Goal: Find specific page/section: Find specific page/section

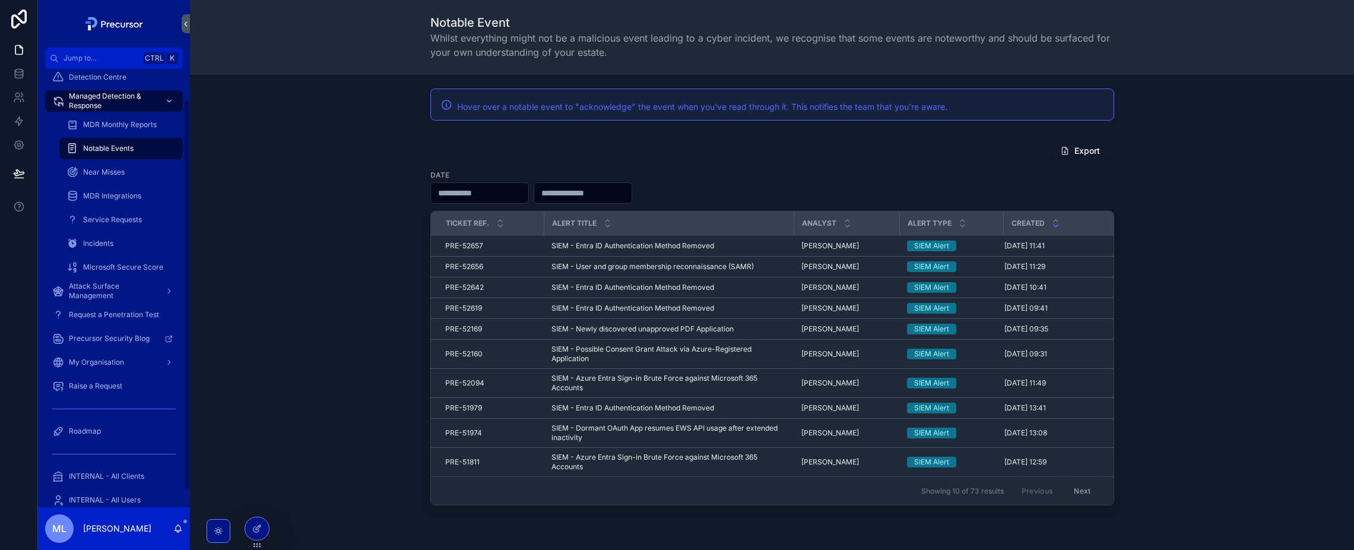
scroll to position [53, 0]
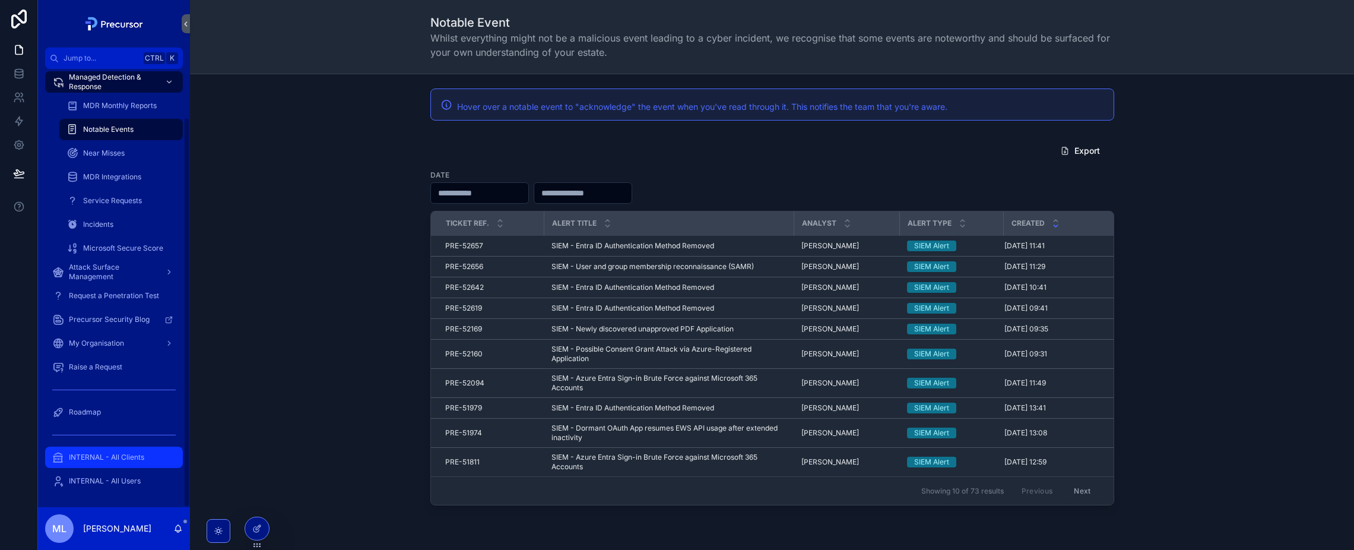
click at [136, 454] on span "INTERNAL - All Clients" at bounding box center [106, 456] width 75 height 9
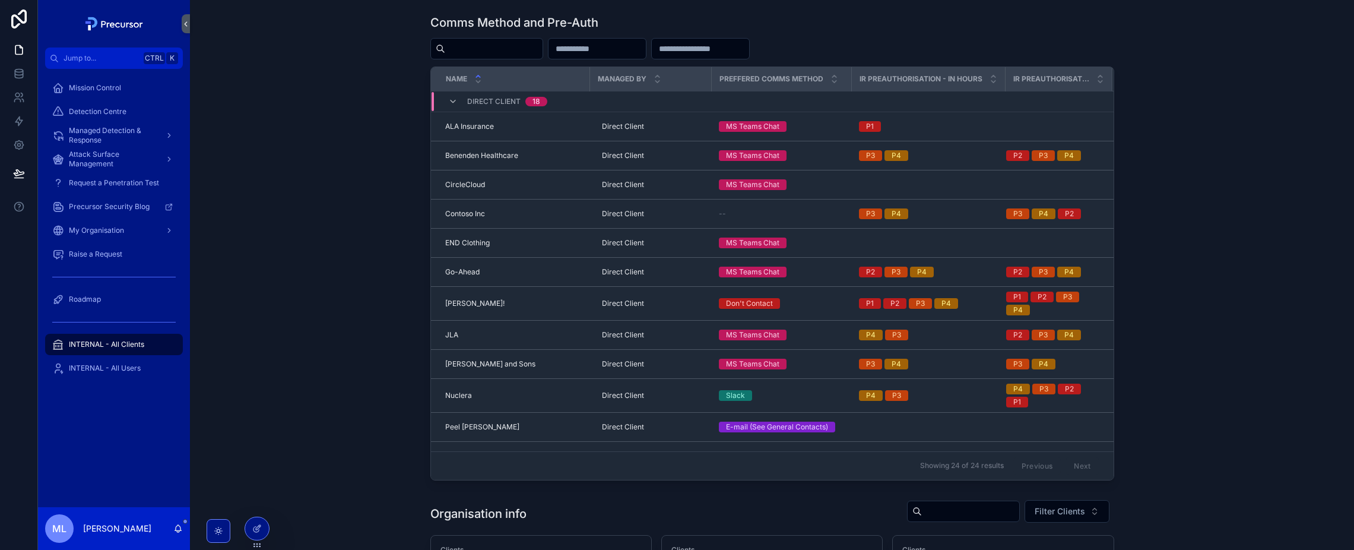
click at [360, 114] on div "Comms Method and Pre-Auth Name Managed By Preffered comms method IR Preauthoris…" at bounding box center [771, 247] width 1145 height 476
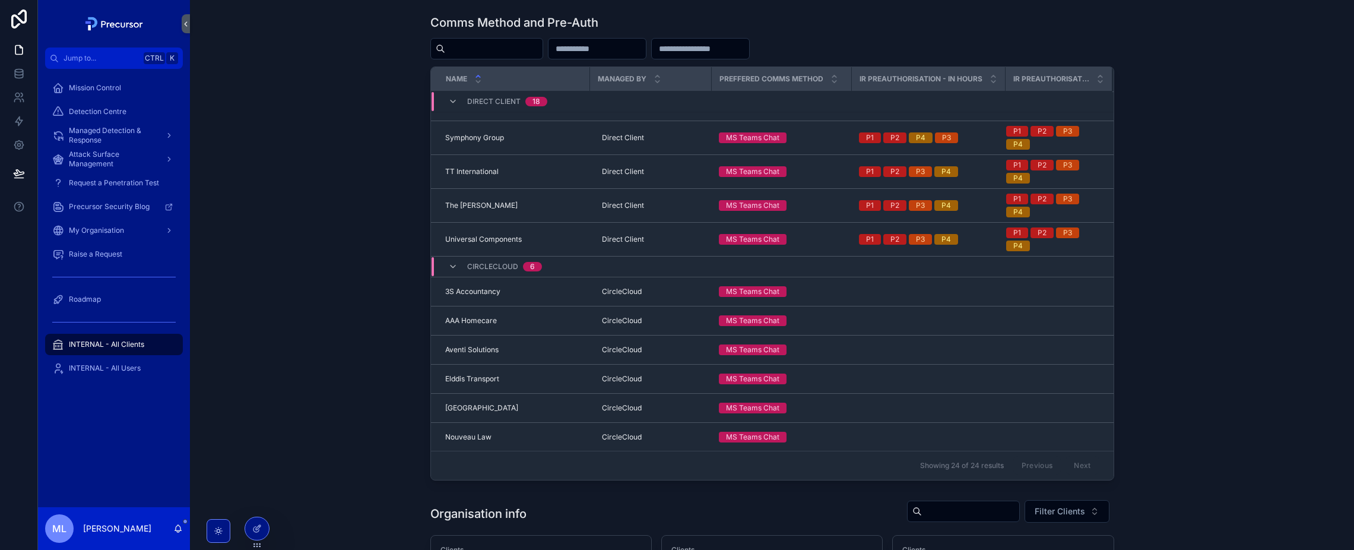
drag, startPoint x: 449, startPoint y: 270, endPoint x: 409, endPoint y: 75, distance: 198.9
click at [449, 270] on icon "scrollable content" at bounding box center [452, 266] width 9 height 9
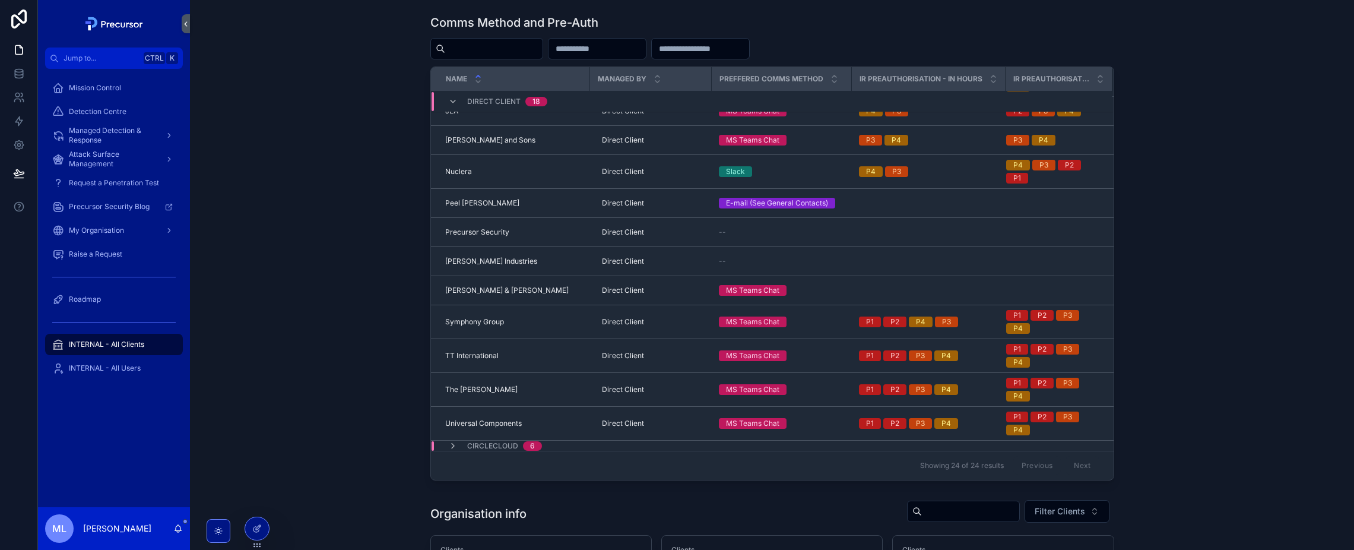
scroll to position [224, 0]
click at [449, 102] on icon "scrollable content" at bounding box center [452, 101] width 9 height 9
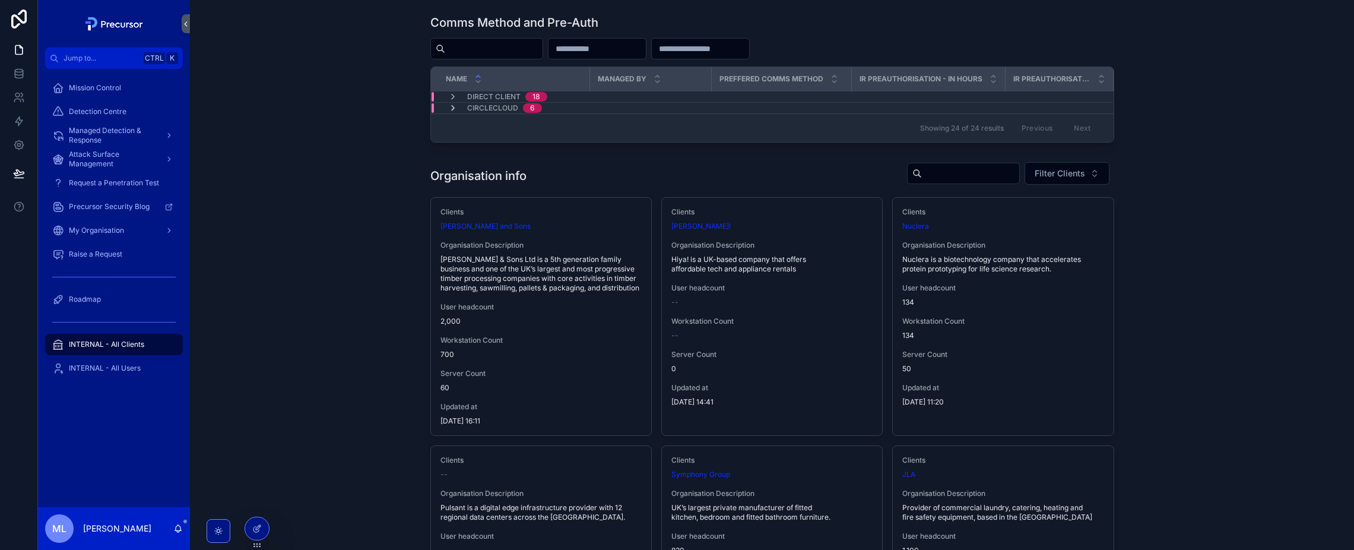
click at [449, 113] on span "scrollable content" at bounding box center [452, 107] width 9 height 9
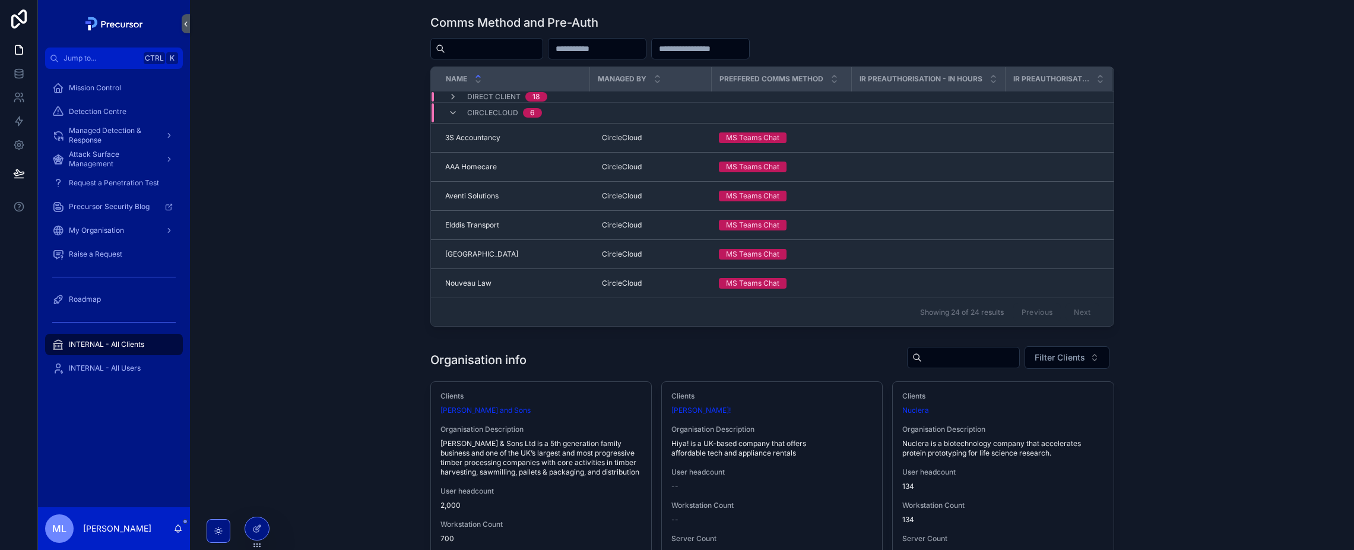
click at [409, 128] on div "Comms Method and Pre-Auth Name Managed By Preffered comms method IR Preauthoris…" at bounding box center [771, 170] width 1145 height 322
click at [468, 101] on span "Direct Client" at bounding box center [493, 96] width 53 height 9
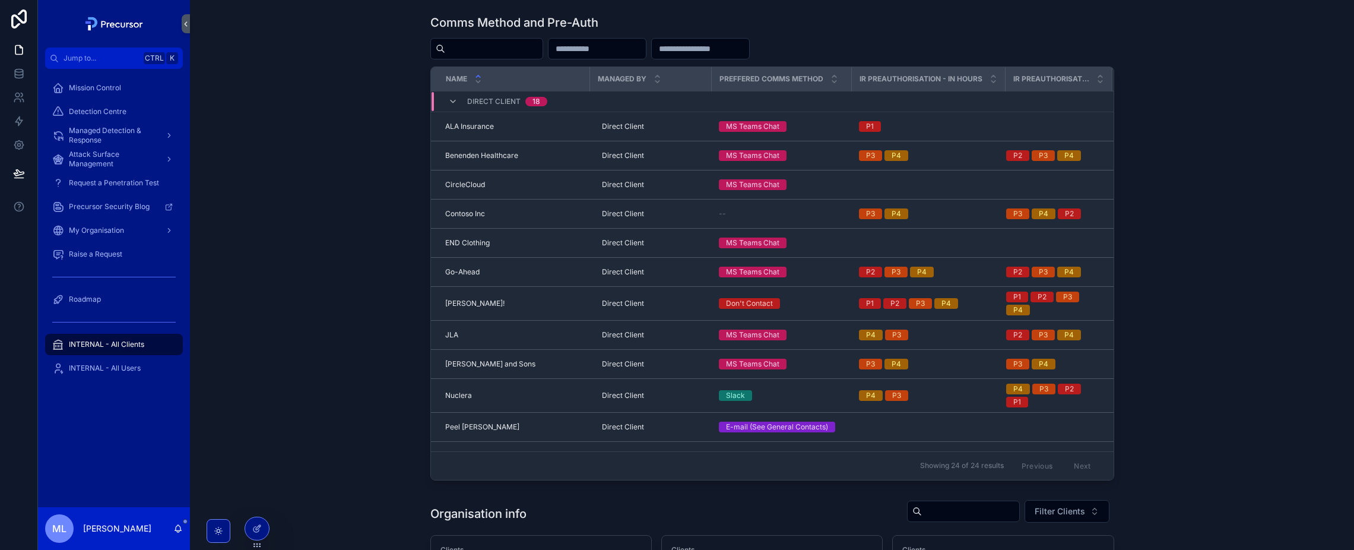
click at [461, 100] on div "Direct Client 18" at bounding box center [497, 101] width 99 height 19
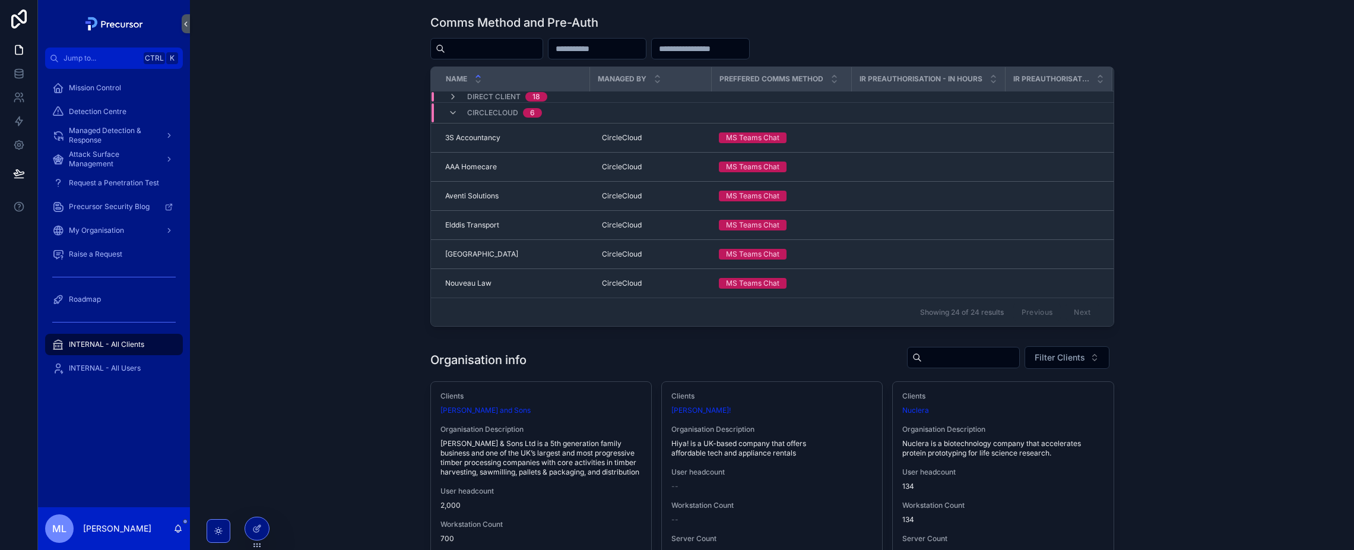
click at [417, 135] on div "Comms Method and Pre-Auth Name Managed By Preffered comms method IR Preauthoris…" at bounding box center [771, 170] width 1145 height 322
click at [262, 170] on div "Comms Method and Pre-Auth Name Managed By Preffered comms method IR Preauthoris…" at bounding box center [771, 170] width 1145 height 322
click at [342, 284] on div "Comms Method and Pre-Auth Name Managed By Preffered comms method IR Preauthoris…" at bounding box center [771, 170] width 1145 height 322
click at [444, 113] on div "CircleCloud 6" at bounding box center [495, 112] width 122 height 19
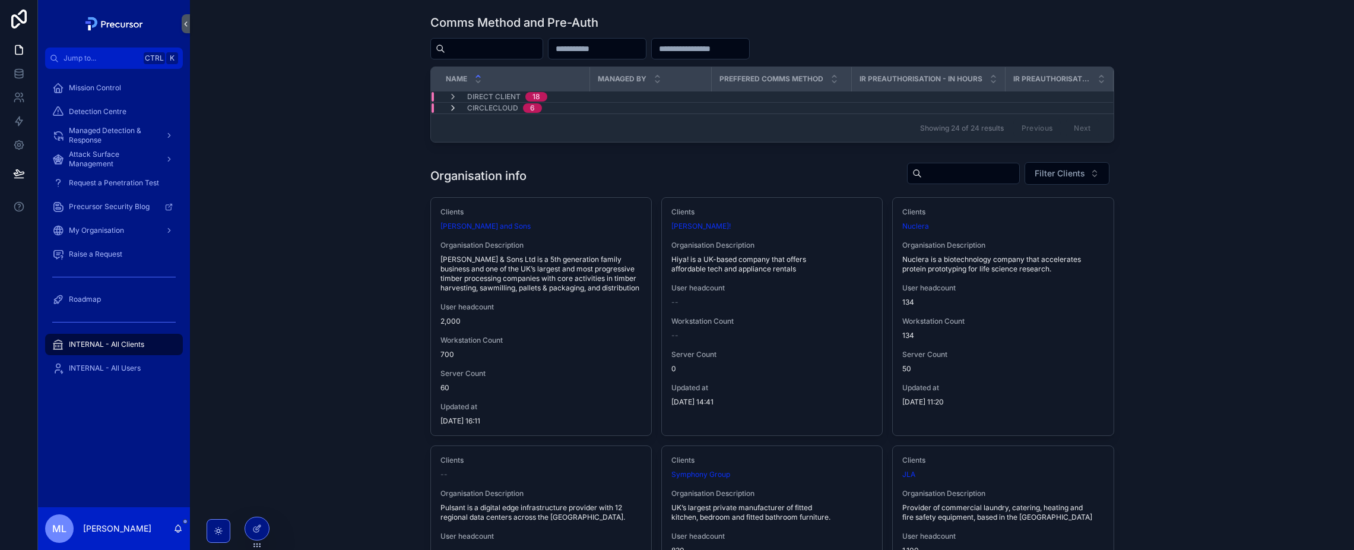
click at [451, 105] on icon "scrollable content" at bounding box center [452, 107] width 9 height 9
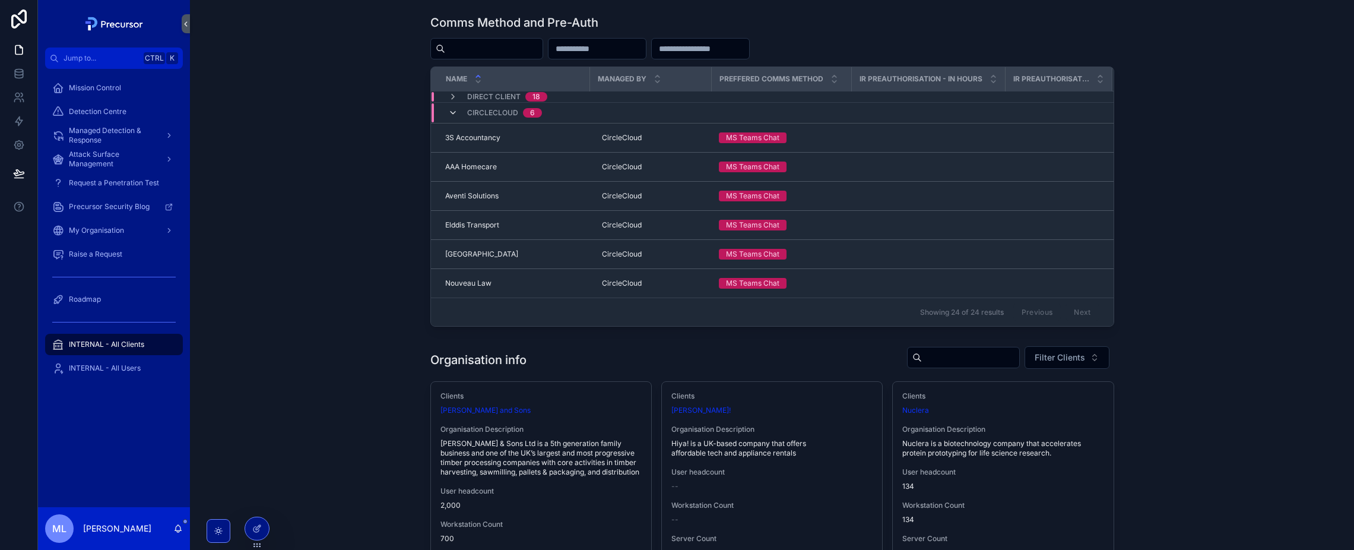
click at [454, 109] on icon "scrollable content" at bounding box center [452, 112] width 9 height 9
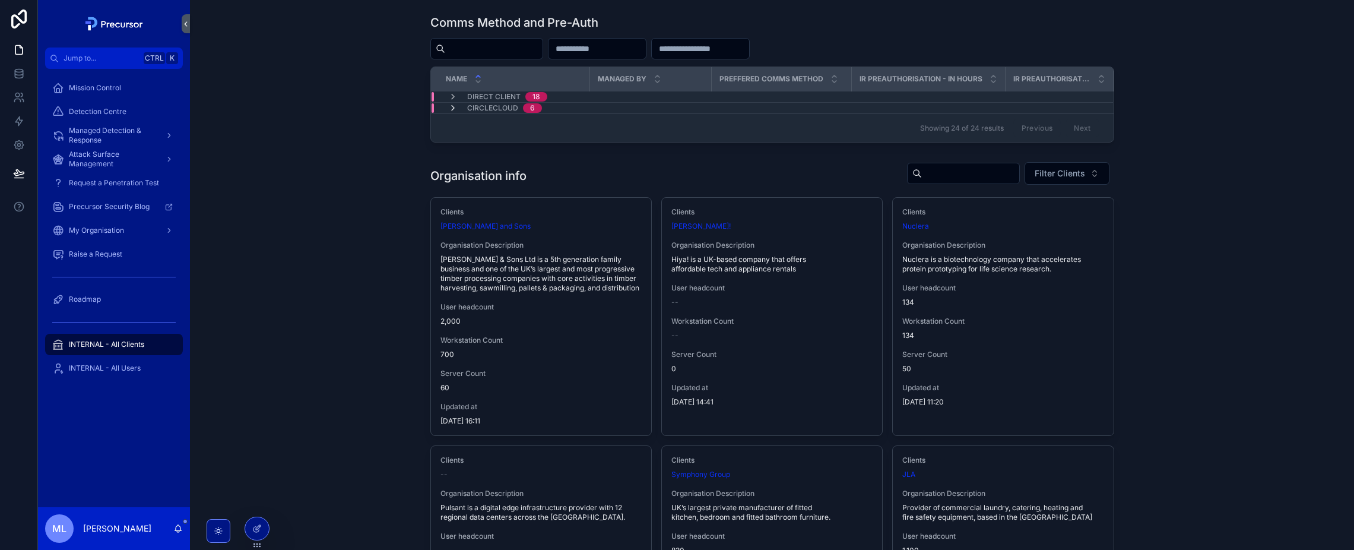
click at [452, 108] on icon "scrollable content" at bounding box center [452, 107] width 9 height 9
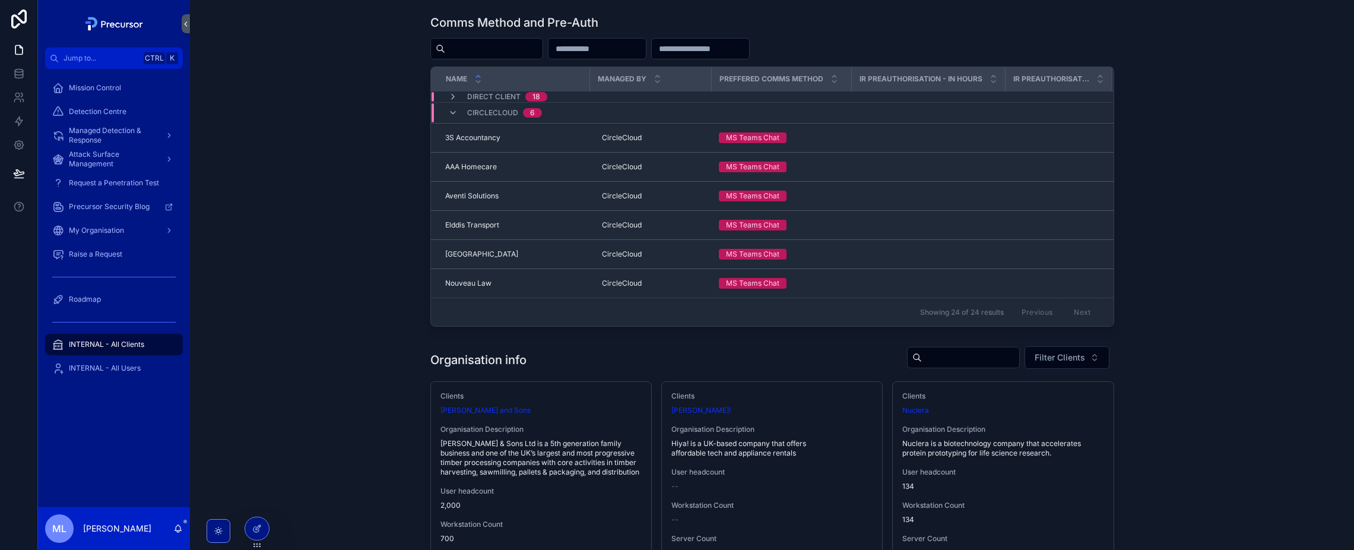
click at [475, 100] on span "Direct Client" at bounding box center [493, 96] width 53 height 9
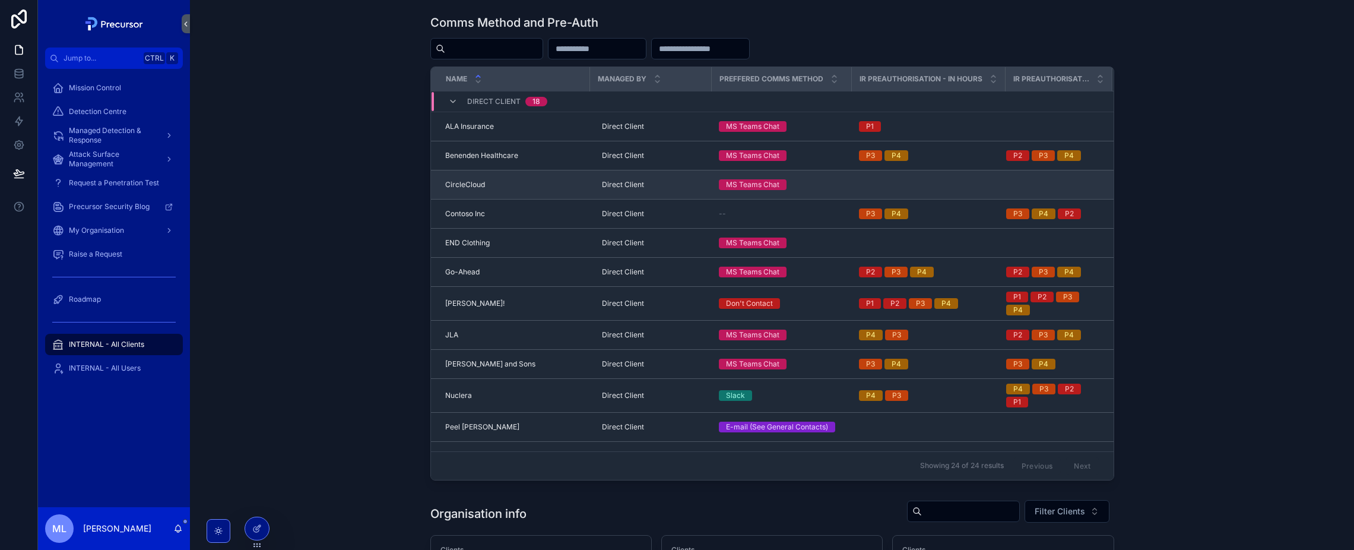
click at [496, 171] on td "CircleCloud CircleCloud" at bounding box center [510, 184] width 159 height 29
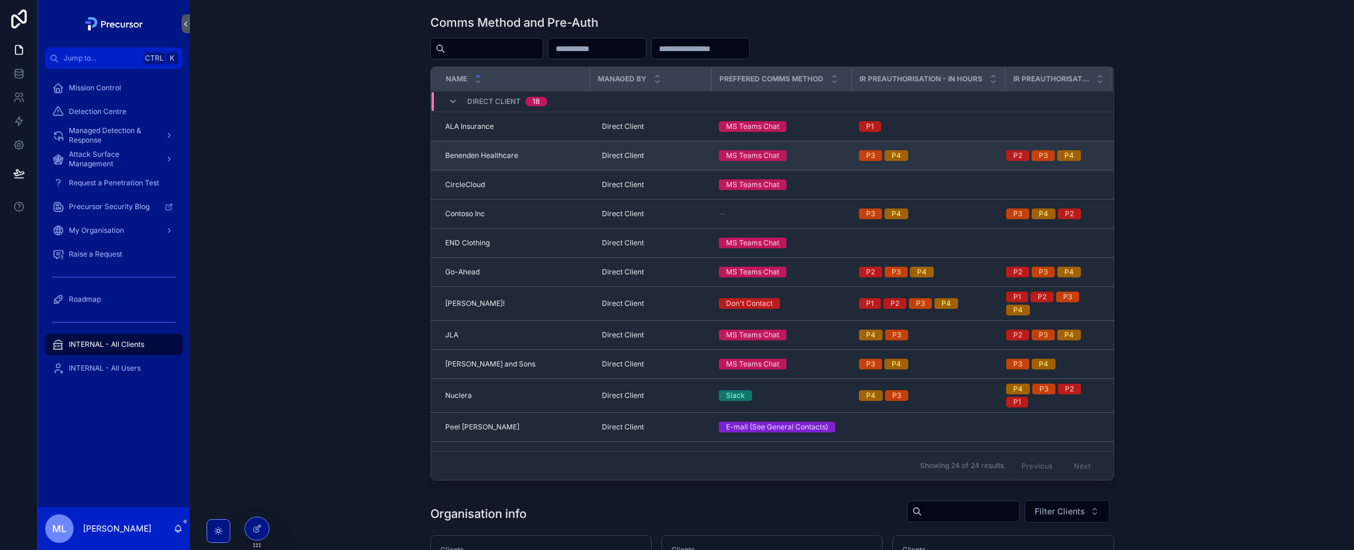
click at [787, 157] on div "MS Teams Chat" at bounding box center [782, 155] width 126 height 11
click at [980, 159] on div "P3 P4" at bounding box center [929, 155] width 140 height 11
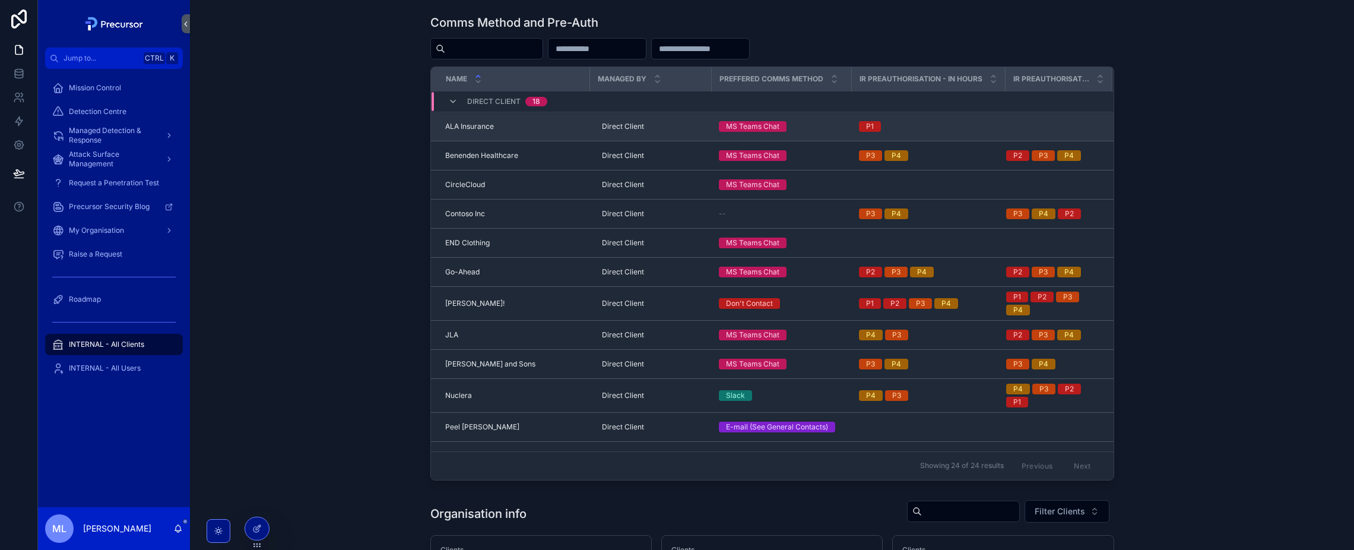
click at [1048, 138] on td "scrollable content" at bounding box center [1059, 126] width 107 height 29
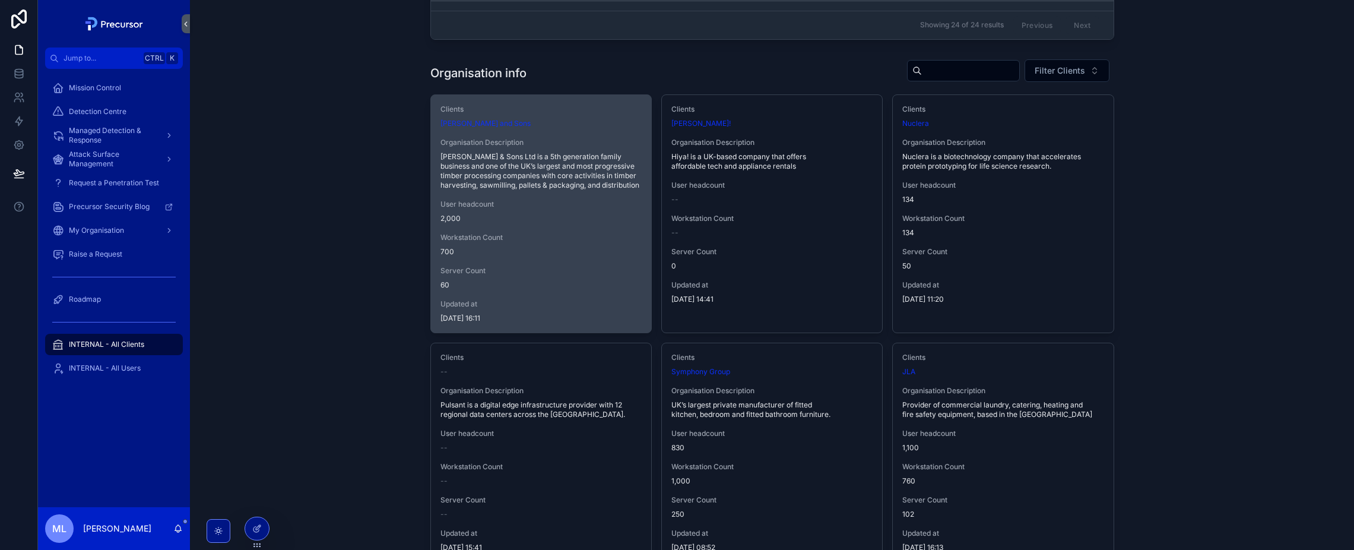
scroll to position [356, 0]
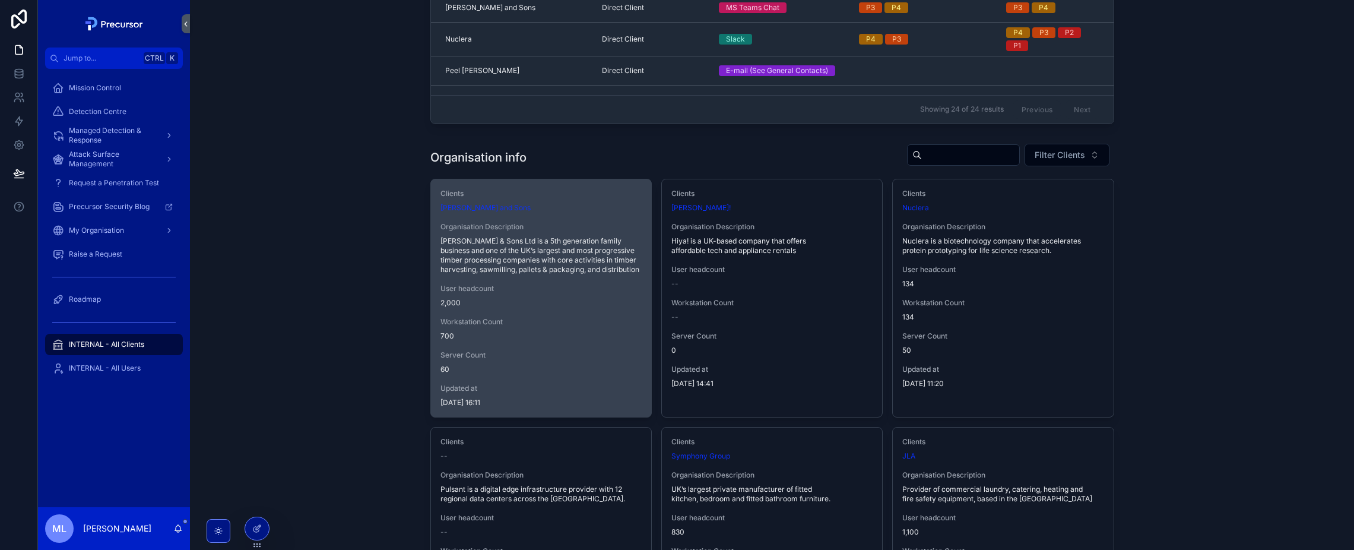
click at [482, 299] on span "2,000" at bounding box center [541, 302] width 201 height 9
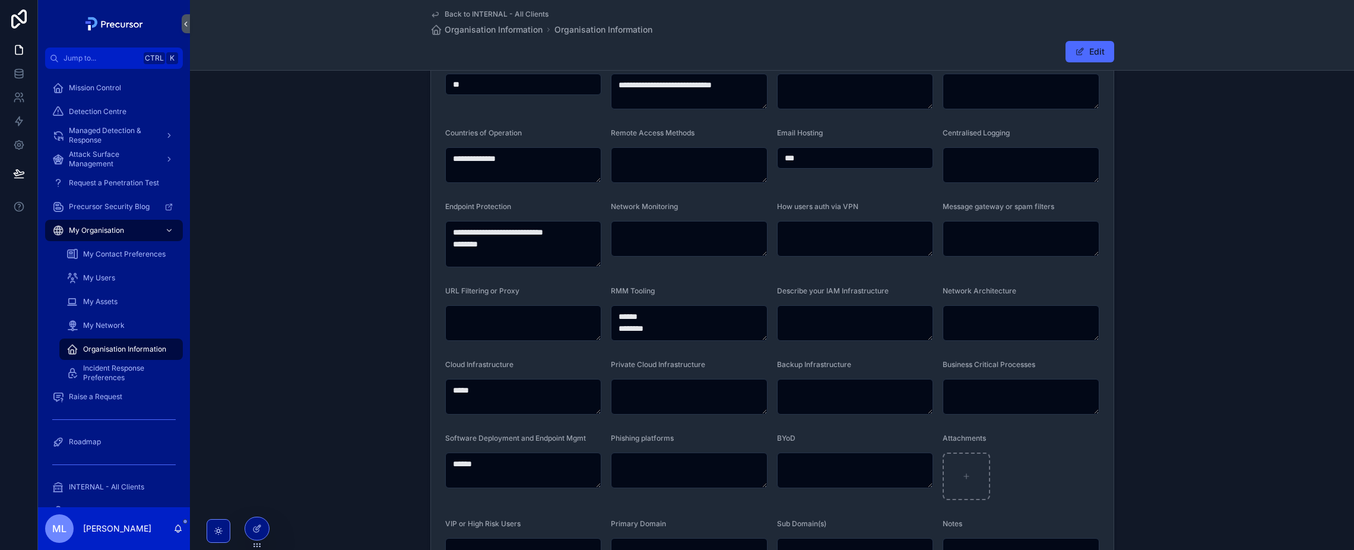
scroll to position [297, 0]
click at [677, 337] on textarea "****** ********" at bounding box center [689, 324] width 157 height 36
click at [653, 323] on textarea "****** ********" at bounding box center [689, 324] width 157 height 36
drag, startPoint x: 597, startPoint y: 303, endPoint x: 555, endPoint y: 299, distance: 42.3
click at [555, 299] on form "**********" at bounding box center [772, 191] width 683 height 796
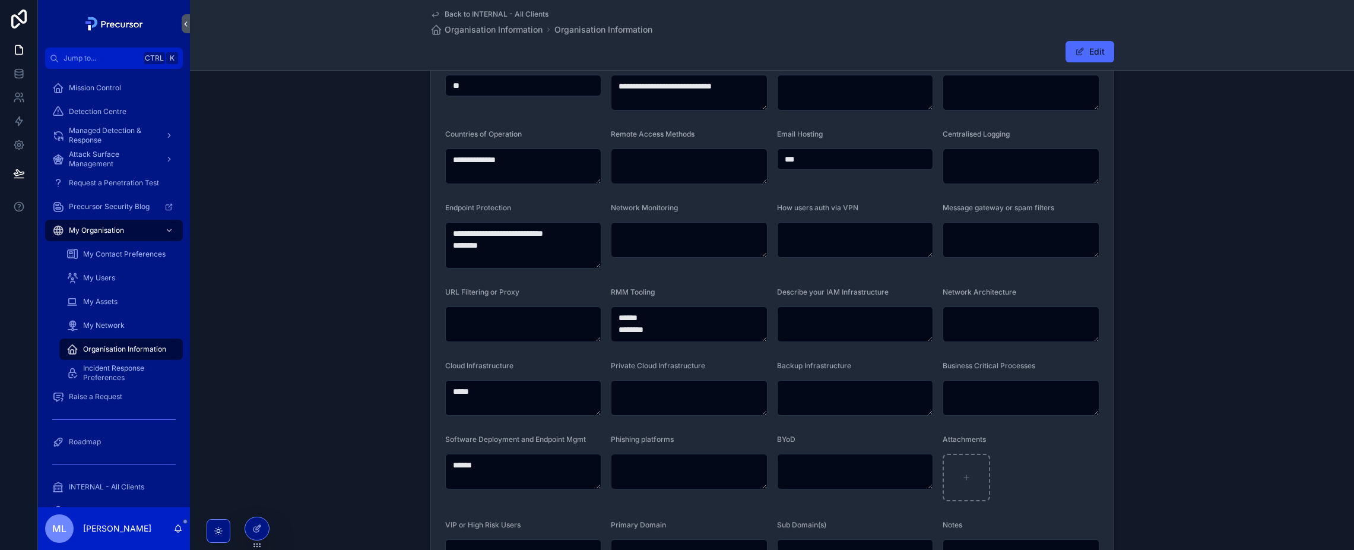
click at [749, 280] on form "**********" at bounding box center [772, 191] width 683 height 796
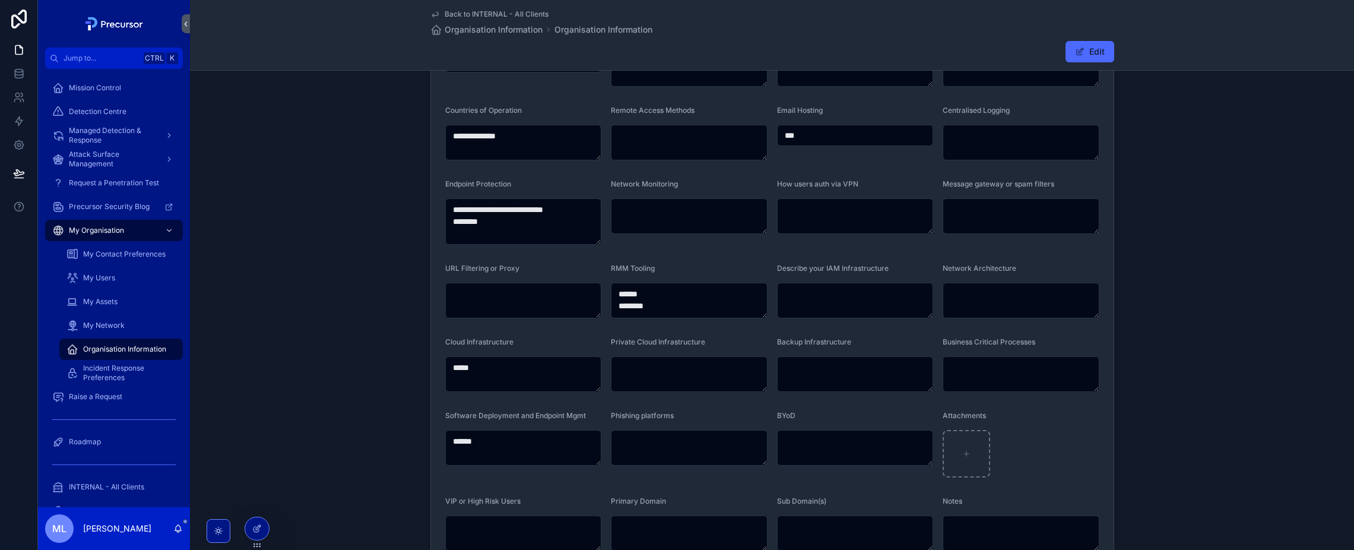
scroll to position [417, 0]
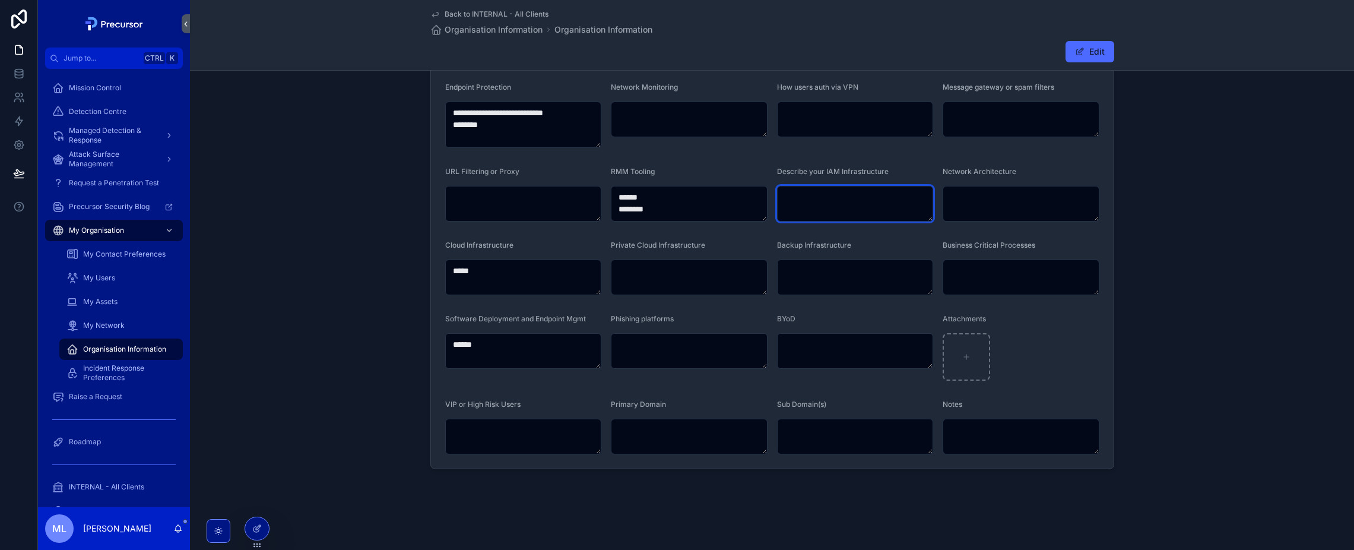
click at [806, 205] on textarea "scrollable content" at bounding box center [855, 204] width 157 height 36
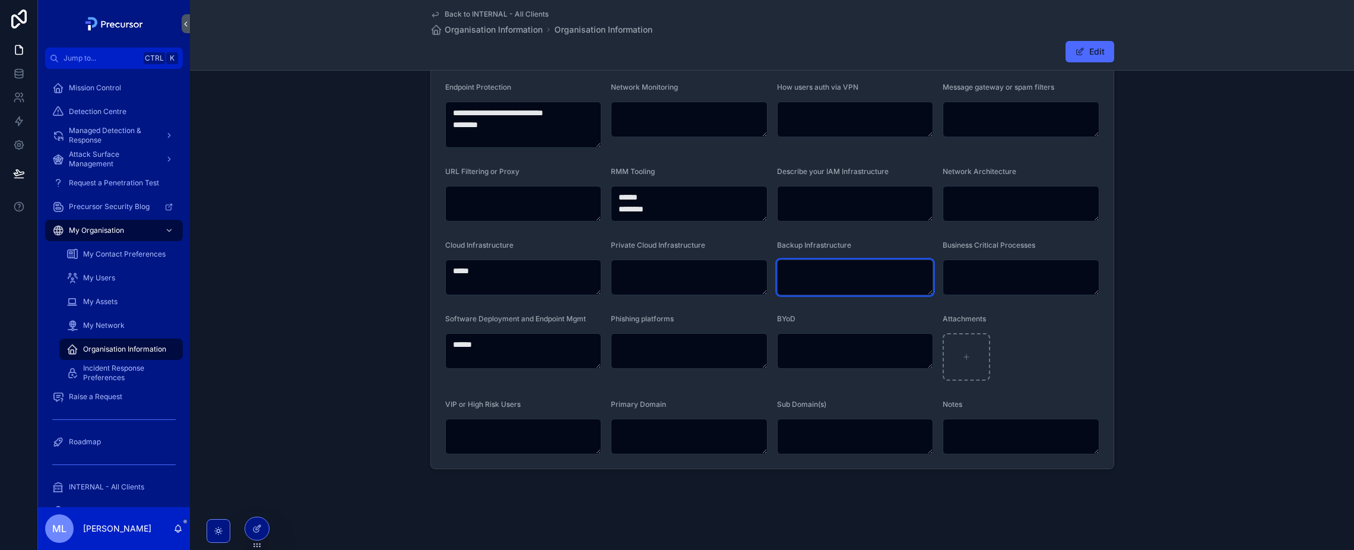
click at [837, 289] on textarea "scrollable content" at bounding box center [855, 277] width 157 height 36
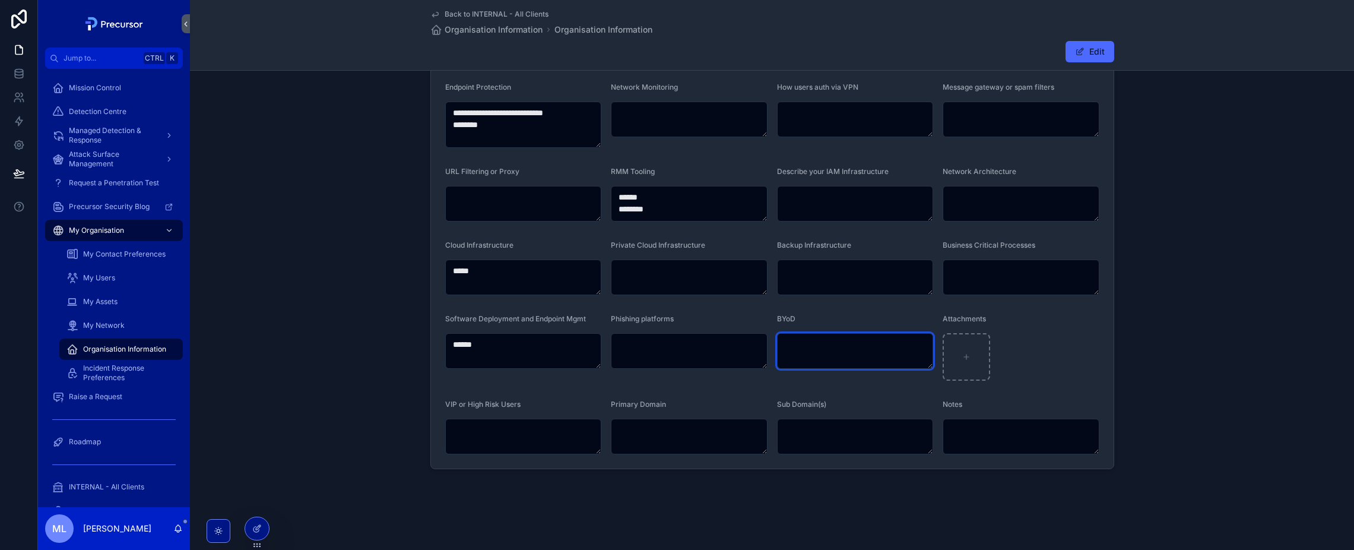
click at [833, 362] on textarea "scrollable content" at bounding box center [855, 351] width 157 height 36
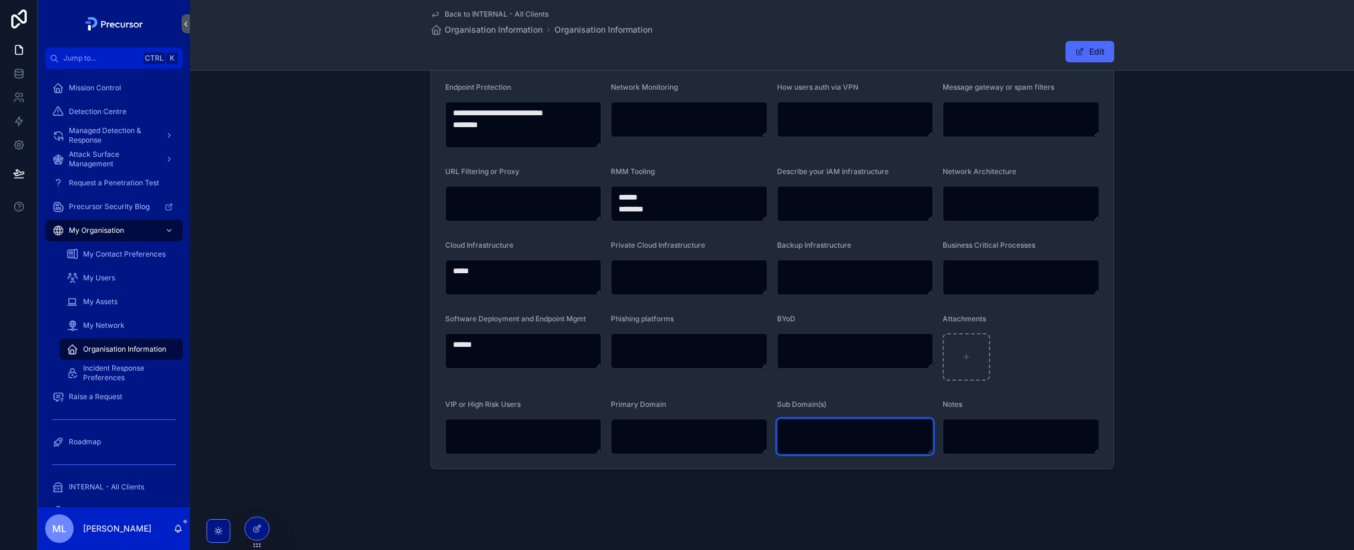
click at [825, 438] on textarea "scrollable content" at bounding box center [855, 437] width 157 height 36
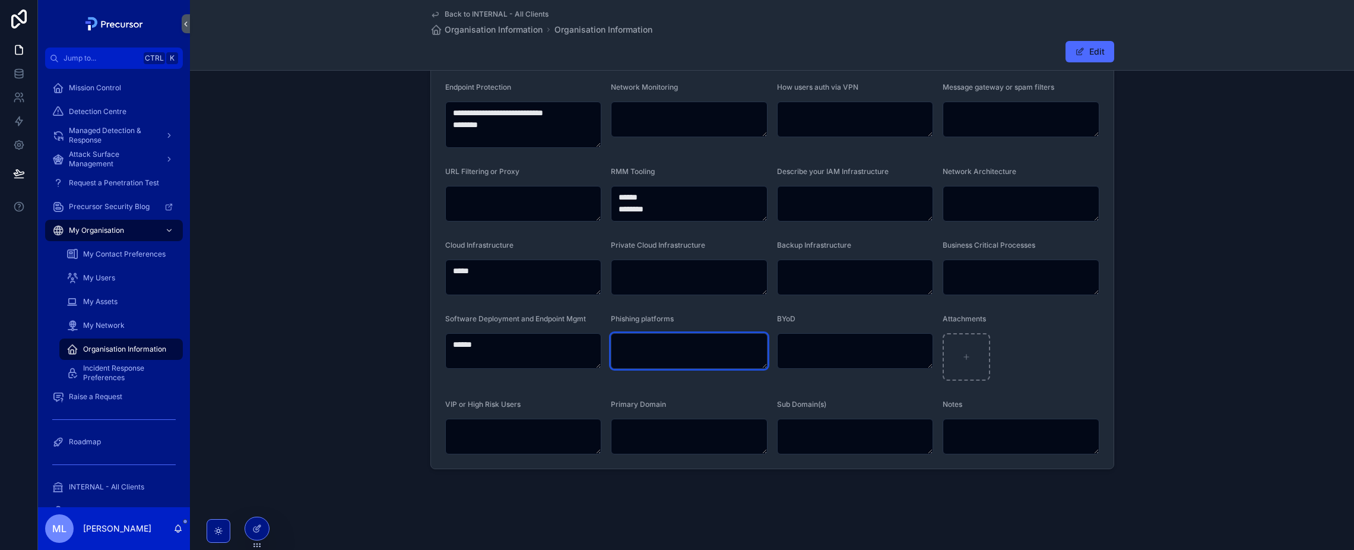
click at [638, 357] on textarea "scrollable content" at bounding box center [689, 351] width 157 height 36
click at [635, 385] on form "**********" at bounding box center [772, 71] width 683 height 796
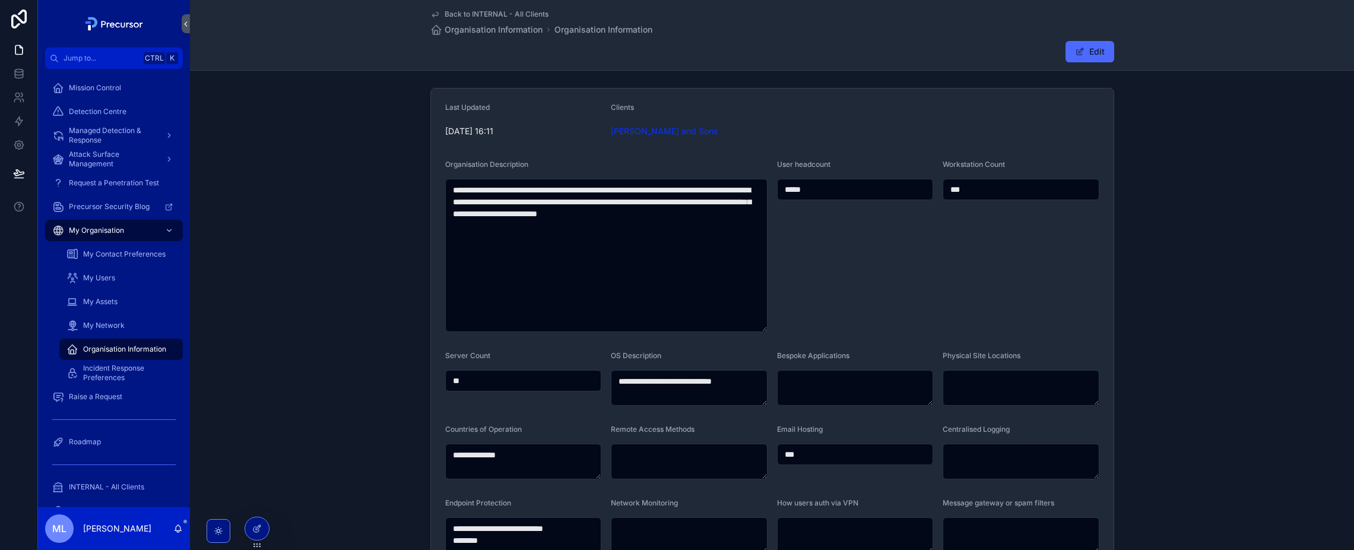
scroll to position [0, 0]
click at [463, 11] on span "Back to INTERNAL - All Clients" at bounding box center [497, 13] width 104 height 9
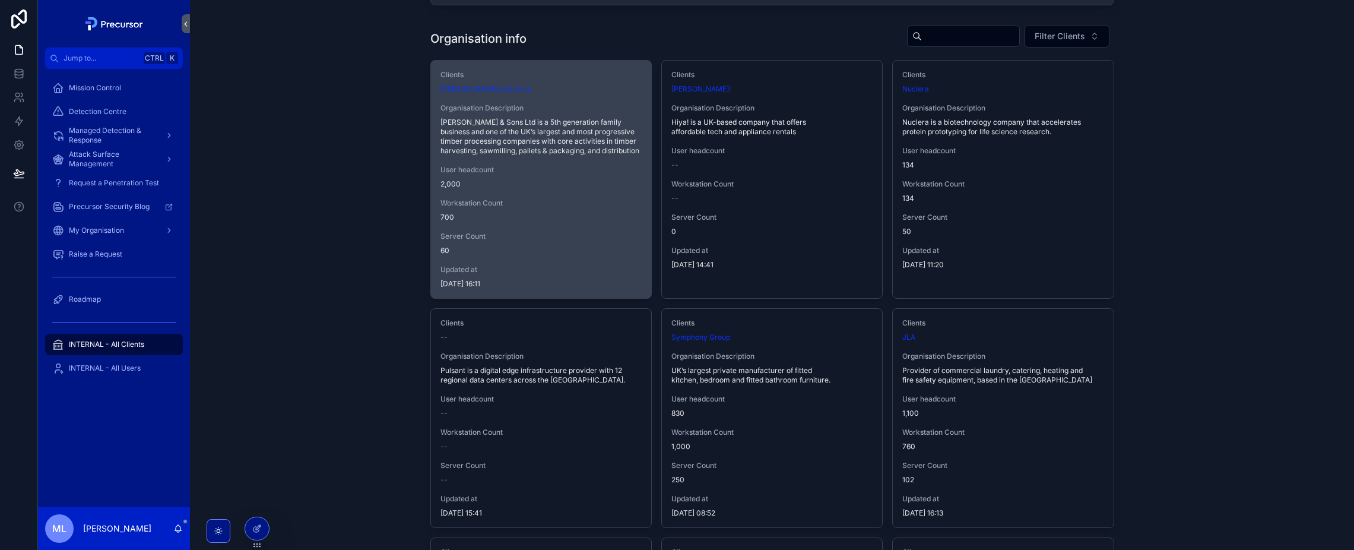
click at [513, 242] on div "Server Count 60" at bounding box center [541, 244] width 201 height 24
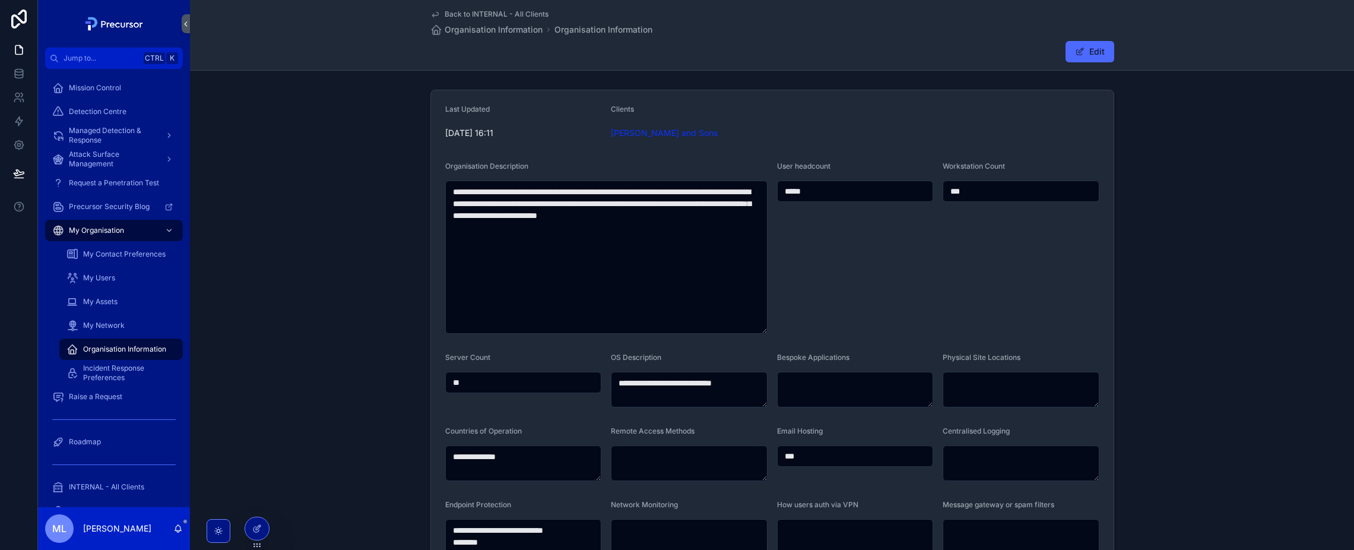
drag, startPoint x: 527, startPoint y: 139, endPoint x: 472, endPoint y: 103, distance: 65.5
click at [472, 103] on form "**********" at bounding box center [772, 488] width 683 height 796
click at [439, 15] on link "Back to INTERNAL - All Clients" at bounding box center [489, 13] width 118 height 9
